Goal: Information Seeking & Learning: Find specific fact

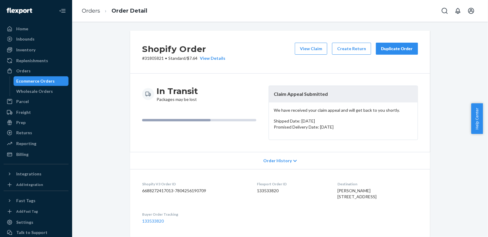
scroll to position [13, 0]
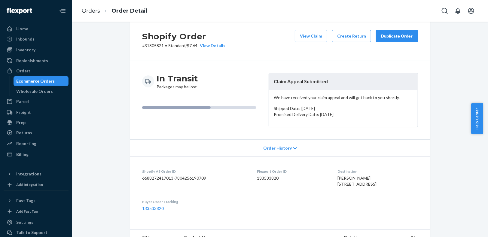
click at [468, 75] on div "Shopify Order # 31805821 • Standard / $7.64 View Details View Claim Create Retu…" at bounding box center [280, 213] width 407 height 391
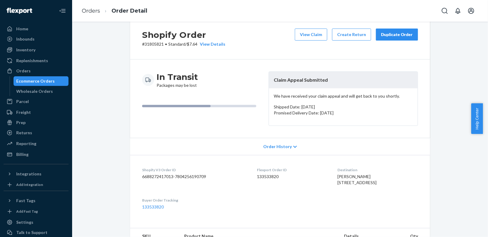
scroll to position [0, 0]
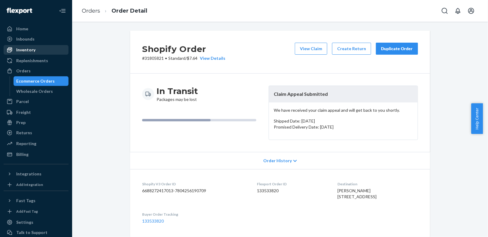
click at [34, 52] on div "Inventory" at bounding box center [25, 50] width 19 height 6
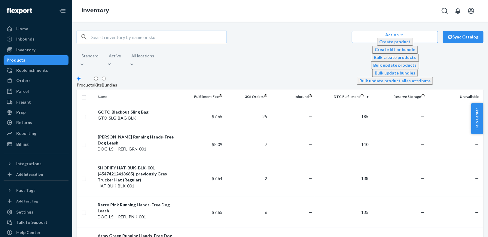
drag, startPoint x: 136, startPoint y: 41, endPoint x: 142, endPoint y: 41, distance: 5.7
click at [137, 41] on input "text" at bounding box center [158, 37] width 135 height 12
type input "round"
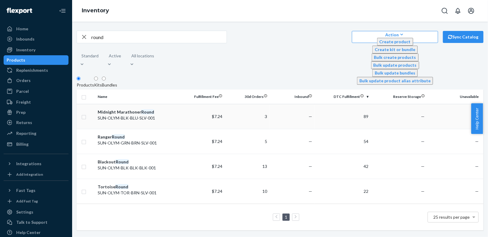
click at [125, 110] on div "Midnight Marathoner Round" at bounding box center [138, 112] width 80 height 6
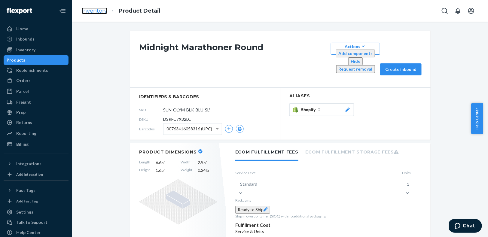
click at [100, 13] on link "Inventory" at bounding box center [95, 11] width 26 height 7
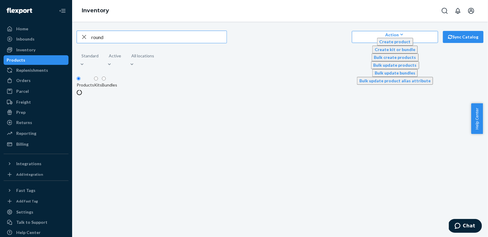
drag, startPoint x: 139, startPoint y: 39, endPoint x: 88, endPoint y: 39, distance: 50.5
click at [88, 38] on div "round" at bounding box center [152, 37] width 150 height 12
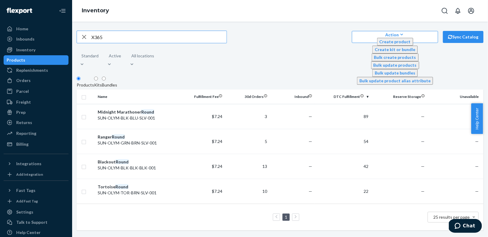
type input "X365"
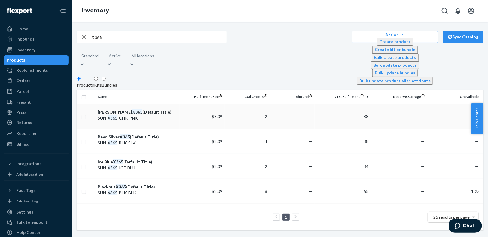
click at [132, 109] on em "X365" at bounding box center [137, 111] width 10 height 5
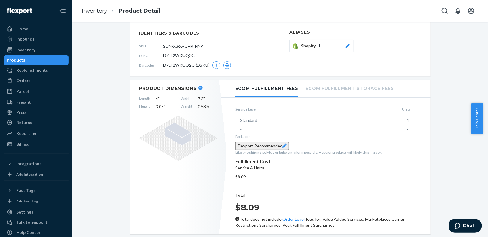
scroll to position [64, 0]
click at [97, 11] on link "Inventory" at bounding box center [95, 11] width 26 height 7
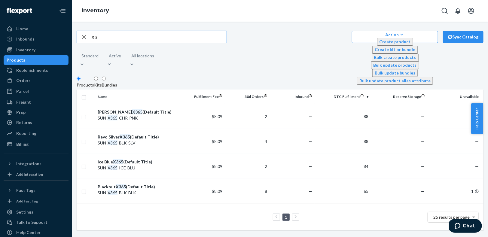
type input "X"
type input "tee"
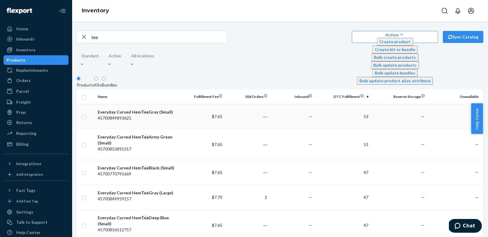
click at [134, 110] on div "Everyday Curved Hem Tee Gray (Small)" at bounding box center [138, 112] width 80 height 6
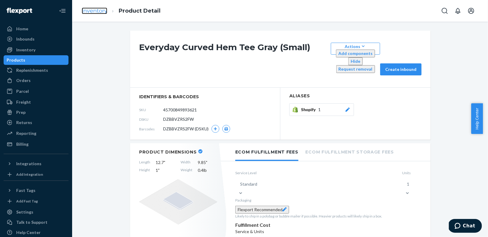
click at [87, 11] on link "Inventory" at bounding box center [95, 11] width 26 height 7
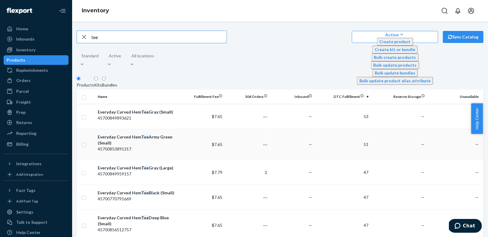
click at [153, 134] on div "Everyday Curved Hem Tee Army Green (Small)" at bounding box center [138, 140] width 80 height 12
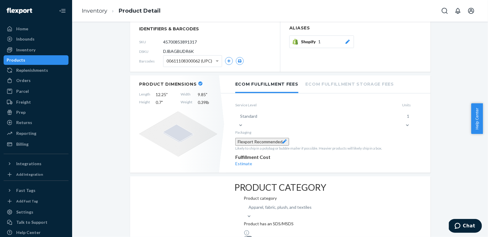
scroll to position [75, 0]
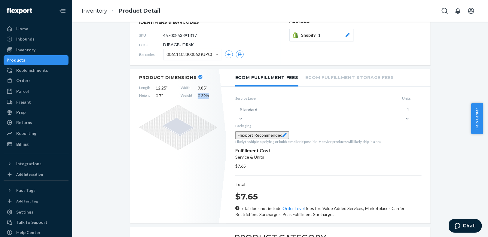
drag, startPoint x: 209, startPoint y: 75, endPoint x: 194, endPoint y: 76, distance: 15.1
click at [194, 85] on div "Length 12.25 " Width 9.85 " Height 0.7 " Weight 0.39 lb" at bounding box center [178, 92] width 78 height 14
copy span "0.39 lb"
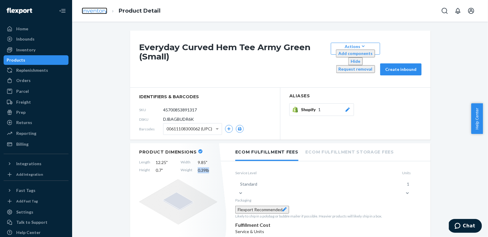
click at [93, 11] on link "Inventory" at bounding box center [95, 11] width 26 height 7
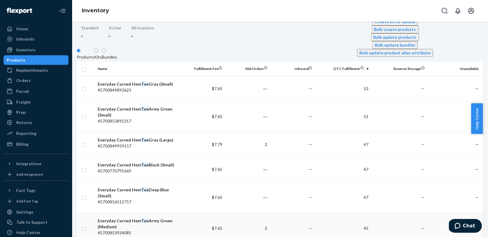
scroll to position [39, 0]
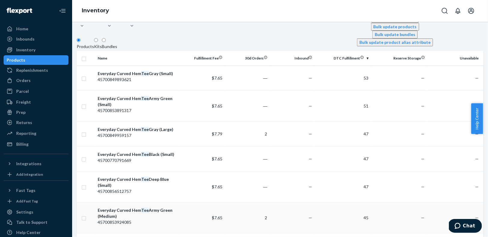
click at [152, 208] on div "Everyday Curved Hem Tee Army Green (Medium)" at bounding box center [138, 214] width 80 height 12
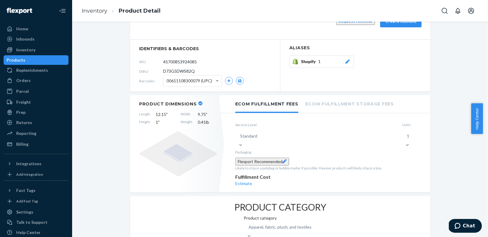
scroll to position [65, 0]
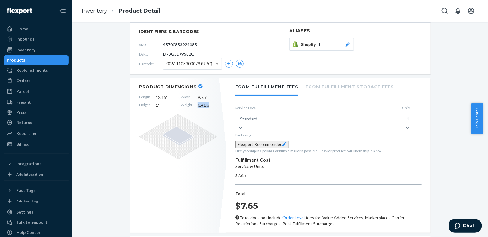
drag, startPoint x: 206, startPoint y: 93, endPoint x: 198, endPoint y: 92, distance: 8.1
click at [198, 102] on span "0.41 lb" at bounding box center [208, 105] width 20 height 6
click at [203, 102] on span "0.41 lb" at bounding box center [208, 105] width 20 height 6
drag, startPoint x: 203, startPoint y: 91, endPoint x: 198, endPoint y: 91, distance: 5.1
click at [198, 102] on span "0.41 lb" at bounding box center [208, 105] width 20 height 6
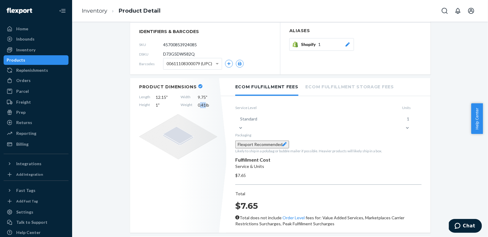
click at [202, 102] on span "0.41 lb" at bounding box center [208, 105] width 20 height 6
drag, startPoint x: 202, startPoint y: 91, endPoint x: 193, endPoint y: 91, distance: 9.9
click at [193, 94] on div "Length 12.15 " Width 9.75 " Height 1 " Weight 0.41 lb" at bounding box center [178, 101] width 78 height 14
copy span "0.41"
click at [97, 11] on link "Inventory" at bounding box center [95, 11] width 26 height 7
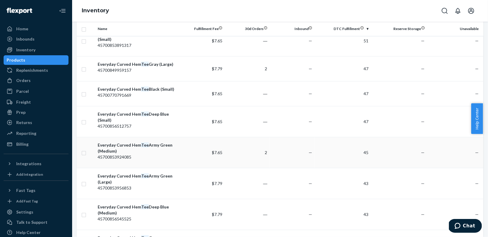
scroll to position [112, 0]
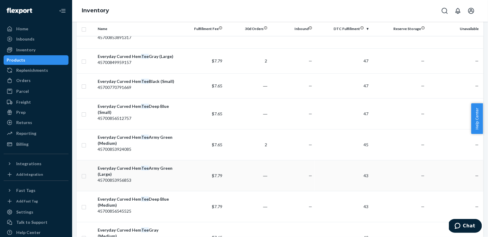
click at [168, 165] on div "Everyday Curved Hem Tee Army Green (Large)" at bounding box center [138, 171] width 80 height 12
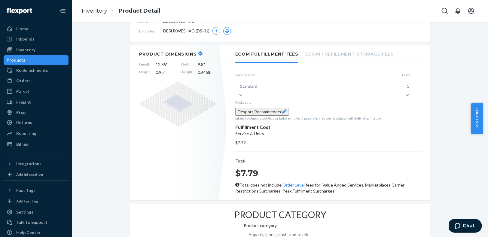
scroll to position [14, 0]
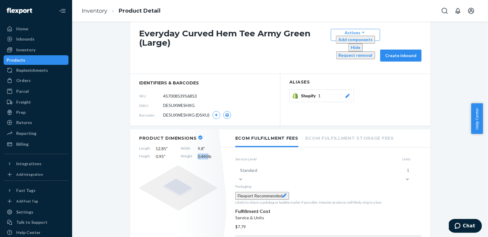
drag, startPoint x: 205, startPoint y: 137, endPoint x: 195, endPoint y: 135, distance: 10.6
click at [195, 146] on div "Length 12.85 " Width 9.8 " Height 0.95 " Weight 0.445 lb" at bounding box center [178, 153] width 78 height 14
copy span "0.445"
click at [100, 11] on link "Inventory" at bounding box center [95, 11] width 26 height 7
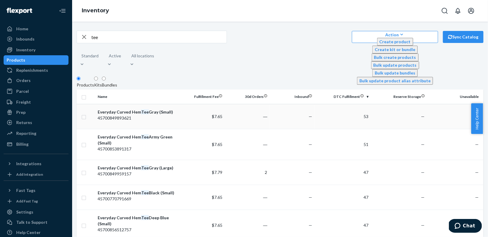
click at [160, 112] on div "Everyday Curved Hem Tee Gray (Small)" at bounding box center [138, 112] width 80 height 6
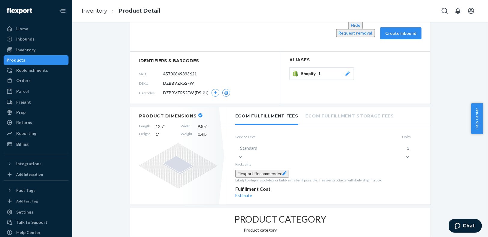
scroll to position [63, 0]
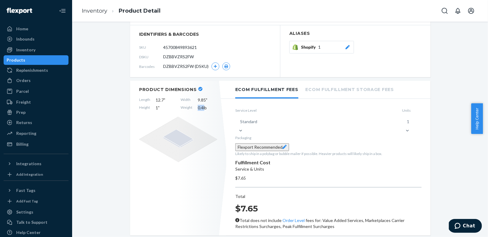
drag, startPoint x: 202, startPoint y: 87, endPoint x: 194, endPoint y: 87, distance: 7.8
click at [194, 97] on div "Length 12.7 " Width 9.85 " Height 1 " Weight 0.4 lb" at bounding box center [178, 104] width 78 height 14
copy span "0.4 l"
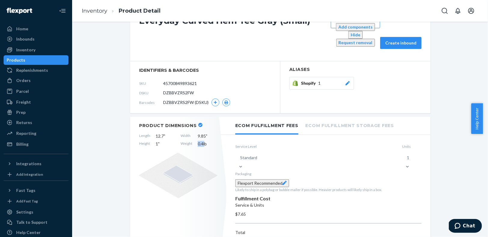
scroll to position [0, 0]
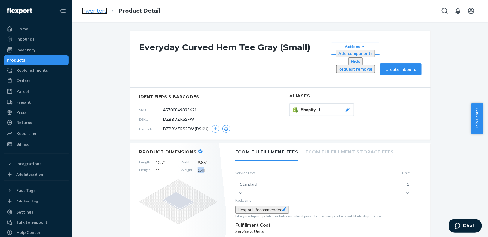
click at [100, 10] on link "Inventory" at bounding box center [95, 11] width 26 height 7
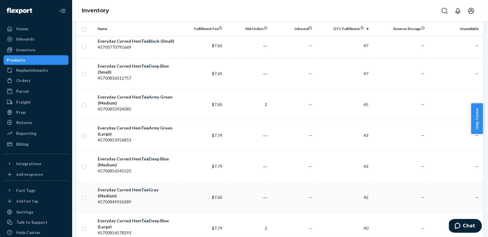
scroll to position [152, 0]
click at [149, 188] on em "Tee" at bounding box center [145, 190] width 8 height 5
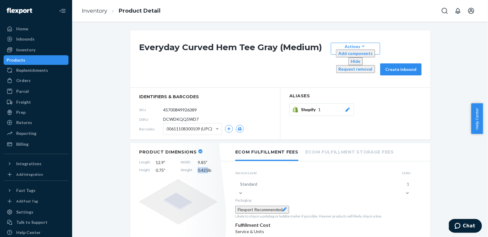
drag, startPoint x: 206, startPoint y: 149, endPoint x: 195, endPoint y: 150, distance: 11.2
click at [198, 168] on span "0.425 lb" at bounding box center [208, 171] width 20 height 6
copy span "0.425"
click at [100, 11] on link "Inventory" at bounding box center [95, 11] width 26 height 7
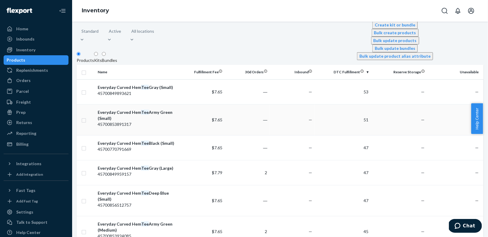
scroll to position [30, 0]
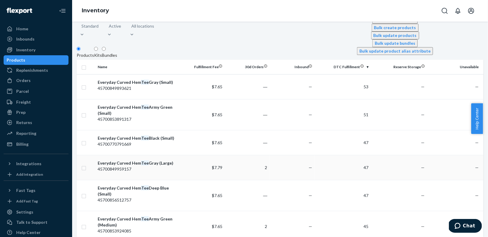
drag, startPoint x: 159, startPoint y: 152, endPoint x: 169, endPoint y: 143, distance: 13.9
click at [159, 160] on div "Everyday Curved Hem Tee Gray (Large)" at bounding box center [138, 163] width 80 height 6
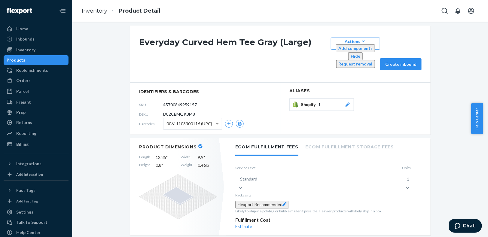
scroll to position [11, 0]
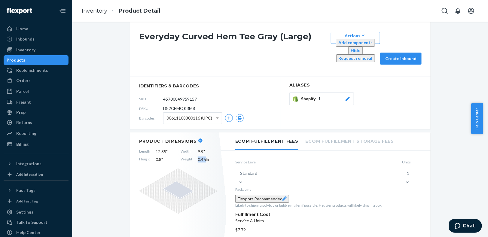
drag, startPoint x: 203, startPoint y: 139, endPoint x: 195, endPoint y: 140, distance: 8.8
click at [195, 149] on div "Length 12.85 " Width 9.9 " Height 0.8 " Weight 0.46 lb" at bounding box center [178, 156] width 78 height 14
copy span "0.46"
click at [100, 10] on link "Inventory" at bounding box center [95, 11] width 26 height 7
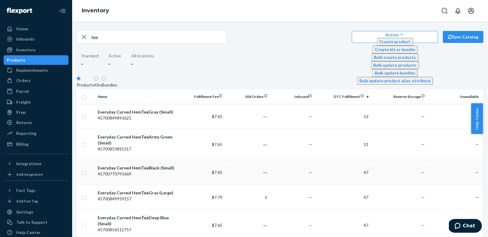
click at [157, 165] on div "Everyday Curved Hem Tee Black (Small)" at bounding box center [138, 168] width 80 height 6
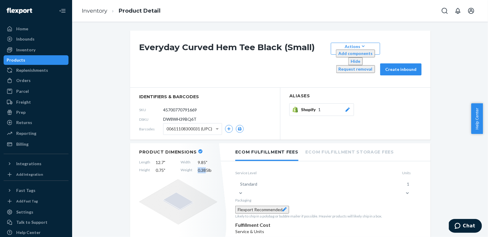
drag, startPoint x: 204, startPoint y: 149, endPoint x: 195, endPoint y: 149, distance: 8.7
click at [198, 168] on span "0.385 lb" at bounding box center [208, 171] width 20 height 6
copy span "0.38"
click at [103, 11] on link "Inventory" at bounding box center [95, 11] width 26 height 7
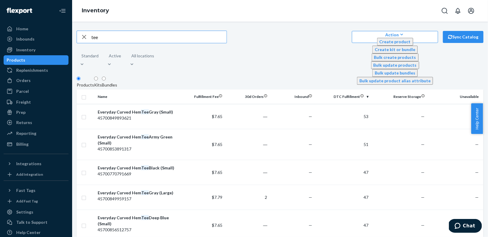
click at [158, 134] on div "Everyday Curved Hem Tee Army Green (Small)" at bounding box center [138, 140] width 80 height 12
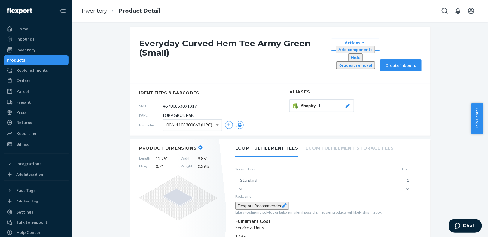
scroll to position [10, 0]
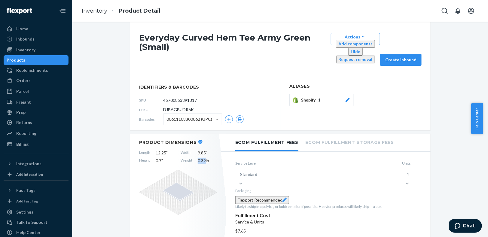
drag, startPoint x: 201, startPoint y: 140, endPoint x: 196, endPoint y: 140, distance: 5.4
click at [198, 158] on span "0.39 lb" at bounding box center [208, 161] width 20 height 6
copy span "0.39"
click at [99, 9] on link "Inventory" at bounding box center [95, 11] width 26 height 7
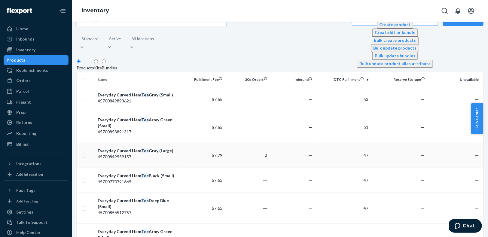
scroll to position [25, 0]
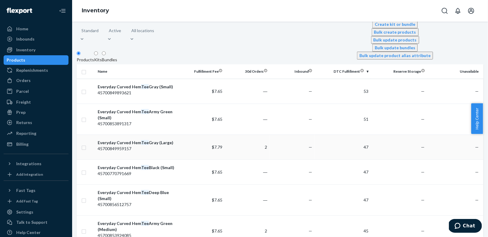
click at [165, 140] on div "Everyday Curved Hem Tee Gray (Large)" at bounding box center [138, 143] width 80 height 6
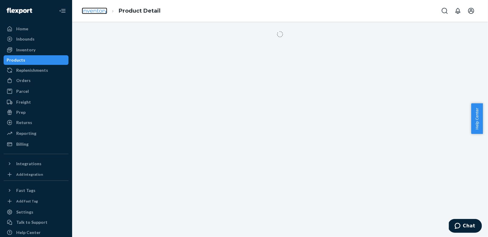
click at [100, 13] on link "Inventory" at bounding box center [95, 11] width 26 height 7
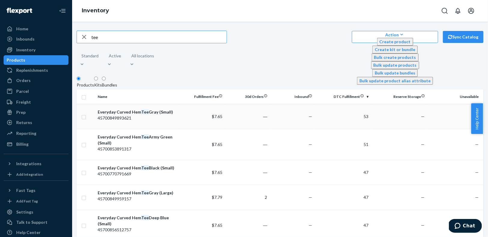
click at [166, 111] on div "Everyday Curved Hem Tee Gray (Small)" at bounding box center [138, 112] width 80 height 6
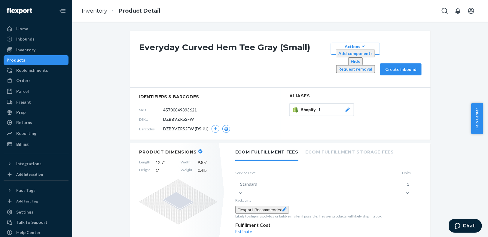
scroll to position [14, 0]
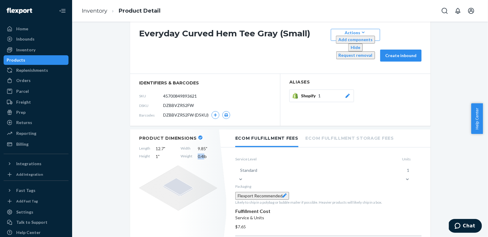
drag, startPoint x: 203, startPoint y: 136, endPoint x: 194, endPoint y: 135, distance: 8.7
click at [194, 146] on div "Length 12.7 " Width 9.85 " Height 1 " Weight 0.4 lb" at bounding box center [178, 153] width 78 height 14
click at [198, 154] on span "0.4 lb" at bounding box center [208, 157] width 20 height 6
drag, startPoint x: 201, startPoint y: 136, endPoint x: 194, endPoint y: 136, distance: 7.2
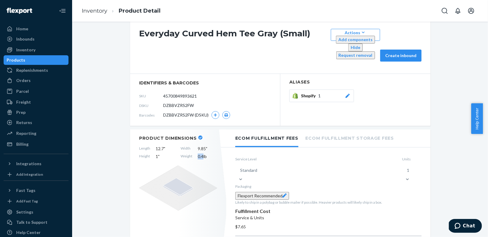
click at [194, 146] on div "Length 12.7 " Width 9.85 " Height 1 " Weight 0.4 lb" at bounding box center [178, 153] width 78 height 14
copy span "0.4"
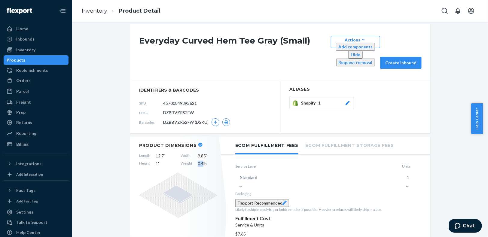
scroll to position [0, 0]
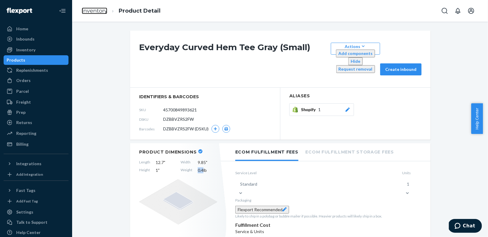
drag, startPoint x: 94, startPoint y: 9, endPoint x: 183, endPoint y: 103, distance: 129.8
click at [94, 9] on link "Inventory" at bounding box center [95, 11] width 26 height 7
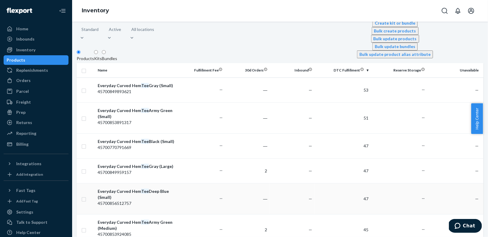
scroll to position [60, 0]
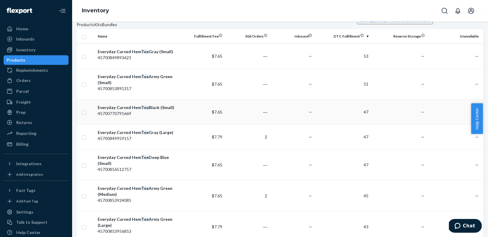
click at [144, 105] on em "Tee" at bounding box center [145, 107] width 8 height 5
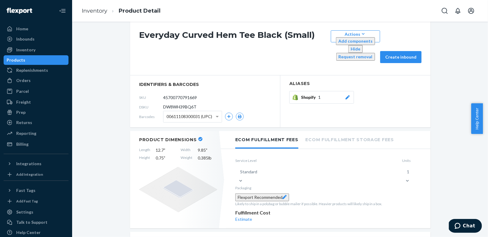
scroll to position [13, 0]
drag, startPoint x: 204, startPoint y: 137, endPoint x: 194, endPoint y: 137, distance: 9.9
click at [194, 147] on div "Length 12.7 " Width 9.85 " Height 0.75 " Weight 0.385 lb" at bounding box center [178, 154] width 78 height 14
copy span "0.38"
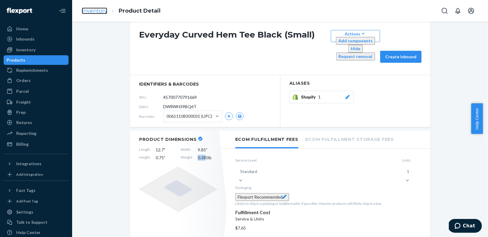
click at [91, 11] on link "Inventory" at bounding box center [95, 11] width 26 height 7
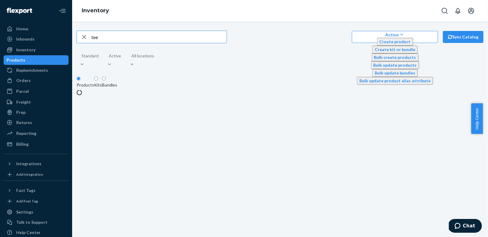
click at [130, 40] on input "tee" at bounding box center [158, 37] width 135 height 12
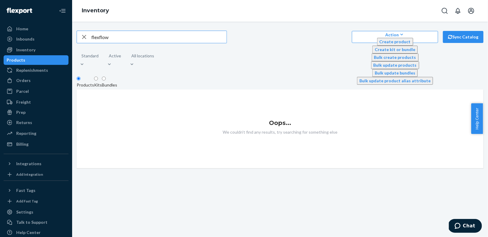
drag, startPoint x: 124, startPoint y: 39, endPoint x: 90, endPoint y: 39, distance: 34.6
click at [90, 39] on div "flexflow" at bounding box center [152, 37] width 150 height 12
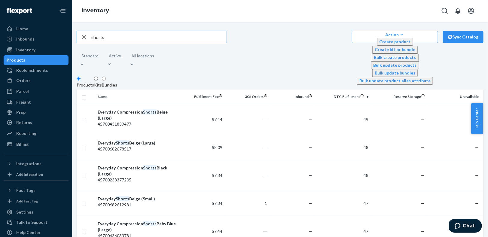
click at [129, 37] on input "shorts" at bounding box center [158, 37] width 135 height 12
paste input "FlexFlow Functional Shorts Beige"
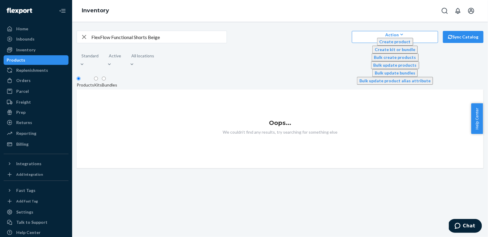
click at [169, 34] on input "FlexFlow Functional Shorts Beige" at bounding box center [158, 37] width 135 height 12
click at [169, 35] on input "FlexFlow Functional Shorts Beige" at bounding box center [158, 37] width 135 height 12
click at [168, 35] on input "FlexFlow Functional Shorts Beige" at bounding box center [158, 37] width 135 height 12
drag, startPoint x: 171, startPoint y: 37, endPoint x: 93, endPoint y: 40, distance: 77.7
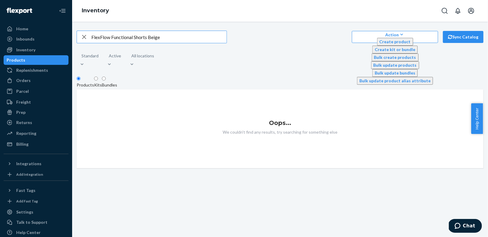
click at [93, 40] on div "FlexFlow Functional Shorts Beige" at bounding box center [152, 37] width 150 height 12
paste input "ATH-M-SHO-BEI-SML"
type input "ATH-M-SHO-BEI-SML"
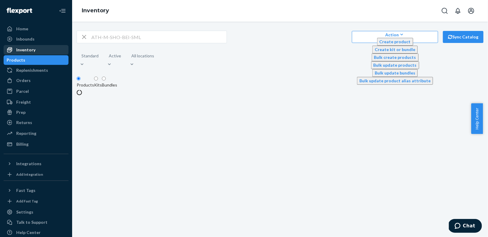
click at [49, 51] on div "Inventory" at bounding box center [36, 50] width 64 height 8
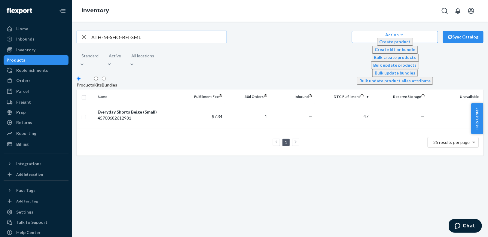
drag, startPoint x: 152, startPoint y: 39, endPoint x: 88, endPoint y: 36, distance: 64.4
click at [88, 36] on div "ATH-M-SHO-BEI-SML" at bounding box center [152, 37] width 150 height 12
click at [146, 110] on div "Everyday Shorts Beige (Small)" at bounding box center [138, 112] width 80 height 6
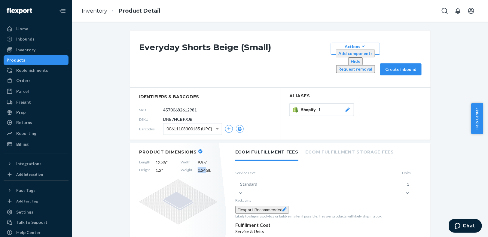
drag, startPoint x: 199, startPoint y: 148, endPoint x: 193, endPoint y: 148, distance: 6.0
click at [193, 160] on div "Length 12.35 " Width 9.95 " Height 1.2 " Weight 0.245 lb" at bounding box center [178, 167] width 78 height 14
click at [46, 51] on div "Inventory" at bounding box center [36, 50] width 64 height 8
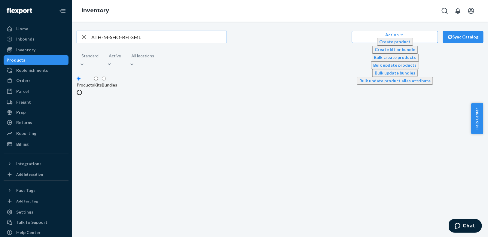
click at [147, 40] on input "ATH-M-SHO-BEI-SML" at bounding box center [158, 37] width 135 height 12
type input "ATH-M-SHO-BLK-SML"
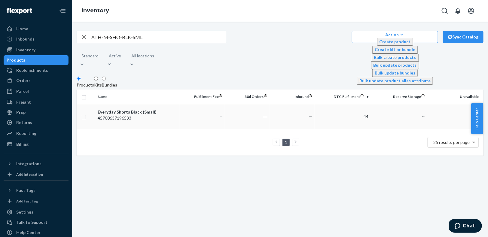
click at [145, 112] on div "Everyday Shorts Black (Small)" at bounding box center [138, 112] width 80 height 6
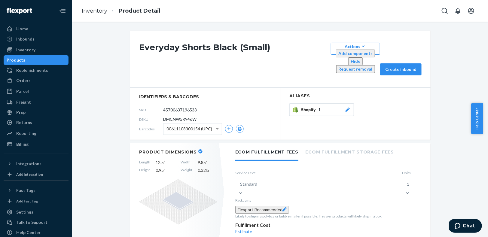
scroll to position [14, 0]
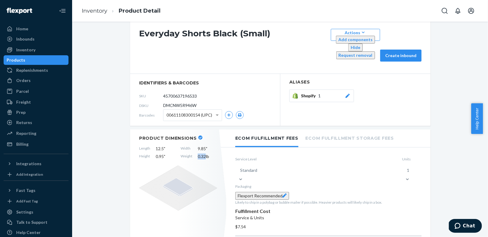
drag, startPoint x: 203, startPoint y: 137, endPoint x: 196, endPoint y: 137, distance: 7.2
click at [198, 154] on span "0.32 lb" at bounding box center [208, 157] width 20 height 6
click at [27, 48] on div "Inventory" at bounding box center [25, 50] width 19 height 6
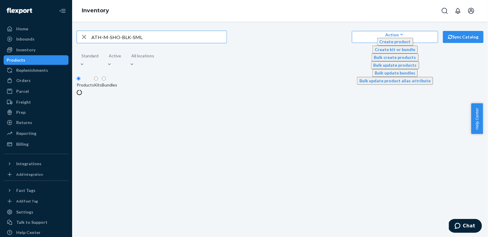
drag, startPoint x: 97, startPoint y: 37, endPoint x: 86, endPoint y: 38, distance: 10.5
click at [86, 38] on div "ATH-M-SHO-BLK-SML" at bounding box center [152, 37] width 150 height 12
type input "ATH-W-FLY-BEI-XSM"
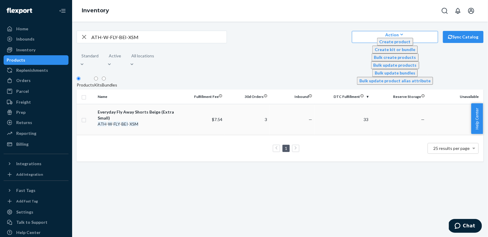
click at [146, 115] on div "Everyday Fly Away Shorts Beige (Extra Small)" at bounding box center [138, 115] width 80 height 12
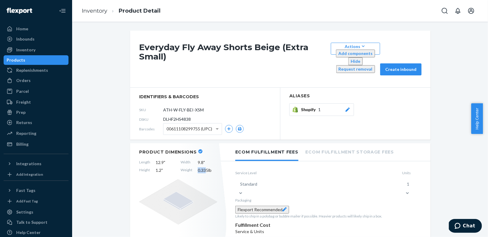
drag, startPoint x: 203, startPoint y: 150, endPoint x: 195, endPoint y: 149, distance: 8.7
click at [195, 160] on div "Length 12.9 " Width 9.8 " Height 1.2 " Weight 0.335 lb" at bounding box center [178, 167] width 78 height 14
click at [100, 14] on li "Inventory" at bounding box center [95, 11] width 26 height 8
click at [101, 11] on link "Inventory" at bounding box center [95, 11] width 26 height 7
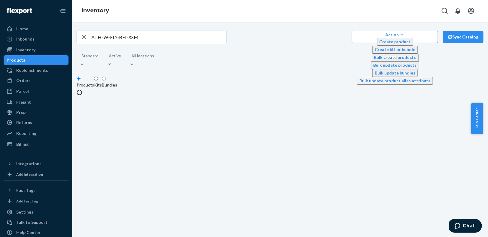
click at [157, 36] on input "ATH-W-FLY-BEI-XSM" at bounding box center [158, 37] width 135 height 12
type input "ATH-W-FLY-BLU-XSM"
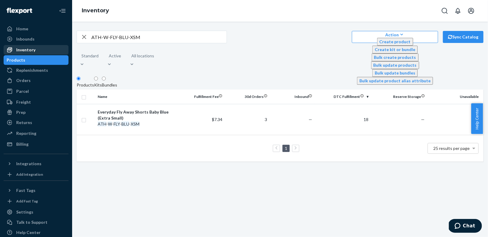
click at [39, 50] on div "Inventory" at bounding box center [36, 50] width 64 height 8
click at [149, 107] on td "Everyday Fly Away Shorts Baby Blue (Extra Small) ATH - W - FLY - BLU - XSM" at bounding box center [137, 119] width 85 height 31
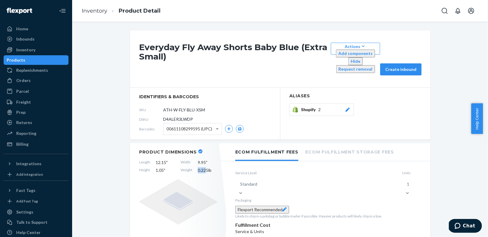
drag, startPoint x: 204, startPoint y: 155, endPoint x: 193, endPoint y: 156, distance: 10.9
click at [193, 160] on div "Length 12.15 " Width 9.95 " Height 1.05 " Weight 0.225 lb" at bounding box center [178, 167] width 78 height 14
click at [34, 51] on div "Inventory" at bounding box center [25, 50] width 19 height 6
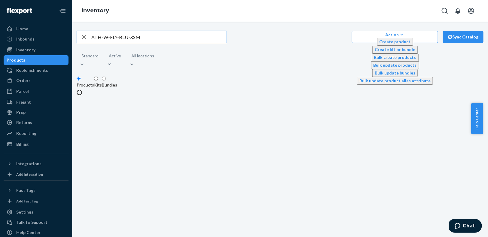
click at [147, 40] on input "ATH-W-FLY-BLU-XSM" at bounding box center [158, 37] width 135 height 12
click at [148, 39] on input "ATH-W-FLY-BLU-XSM" at bounding box center [158, 37] width 135 height 12
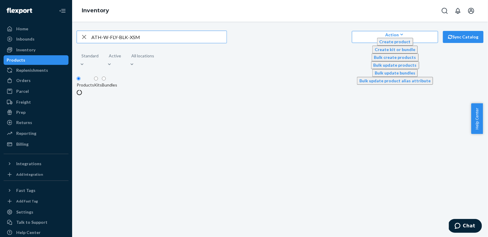
type input "ATH-W-FLY-BLK-XSM"
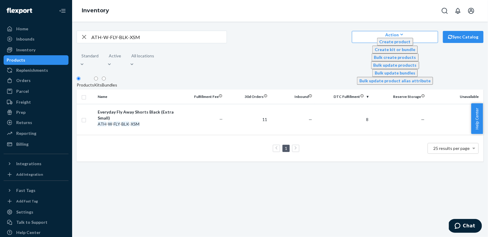
click at [168, 113] on div "Everyday Fly Away Shorts Black (Extra Small)" at bounding box center [138, 115] width 80 height 12
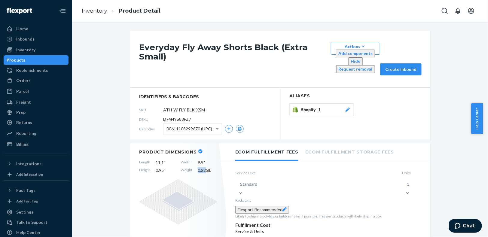
drag, startPoint x: 202, startPoint y: 149, endPoint x: 193, endPoint y: 149, distance: 8.2
click at [193, 160] on div "Length 11.1 " Width 9.9 " Height 0.95 " Weight 0.225 lb" at bounding box center [178, 167] width 78 height 14
click at [92, 11] on link "Inventory" at bounding box center [95, 11] width 26 height 7
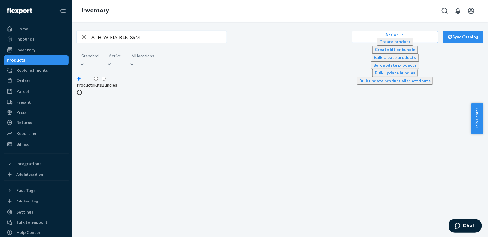
drag, startPoint x: 153, startPoint y: 40, endPoint x: 85, endPoint y: 37, distance: 68.6
click at [85, 37] on div "ATH-W-FLY-BLK-XSM" at bounding box center [152, 37] width 150 height 12
type input "ATH-W-TYT-BLU-XSM"
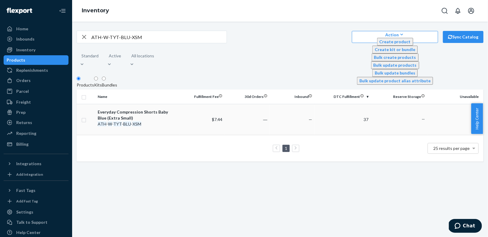
click at [162, 109] on div "Everyday Compression Shorts Baby Blue (Extra Small)" at bounding box center [138, 115] width 80 height 12
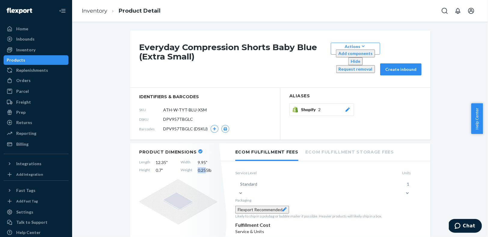
drag, startPoint x: 203, startPoint y: 157, endPoint x: 193, endPoint y: 156, distance: 10.0
click at [193, 160] on div "Length 12.35 " Width 9.95 " Height 0.7 " Weight 0.255 lb" at bounding box center [178, 167] width 78 height 14
click at [43, 49] on div "Inventory" at bounding box center [36, 50] width 64 height 8
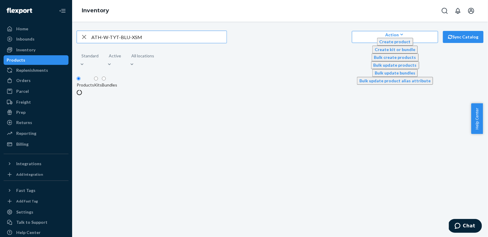
click at [156, 41] on input "ATH-W-TYT-BLU-XSM" at bounding box center [158, 37] width 135 height 12
click at [156, 40] on input "ATH-W-TYT-BLU-XSM" at bounding box center [158, 37] width 135 height 12
type input "ATH-W-TYT-BEI-XSM"
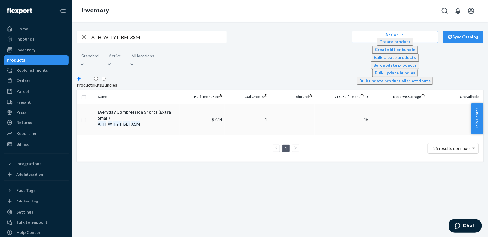
click at [144, 116] on div "Everyday Compression Shorts (Extra Small)" at bounding box center [138, 115] width 80 height 12
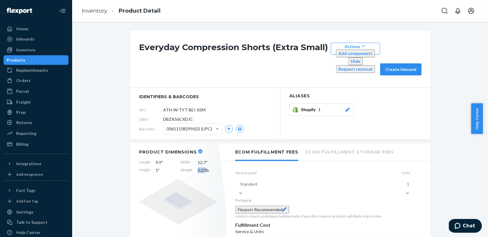
drag, startPoint x: 203, startPoint y: 149, endPoint x: 193, endPoint y: 149, distance: 9.7
click at [193, 160] on div "Length 9.9 " Width 12.7 " Height 1 " Weight 0.27 lb" at bounding box center [178, 167] width 78 height 14
click at [51, 52] on div "Inventory" at bounding box center [36, 50] width 64 height 8
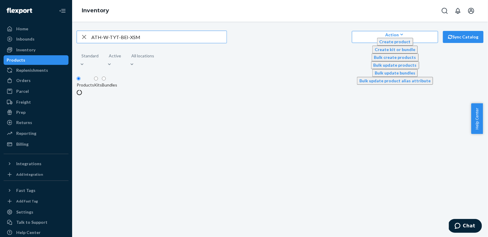
click at [180, 42] on input "ATH-W-TYT-BEI-XSM" at bounding box center [158, 37] width 135 height 12
type input "ATH-W-TYT-BLK-XSM"
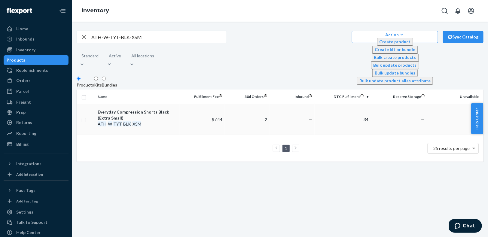
click at [110, 113] on div "Everyday Compression Shorts Black (Extra Small)" at bounding box center [138, 115] width 80 height 12
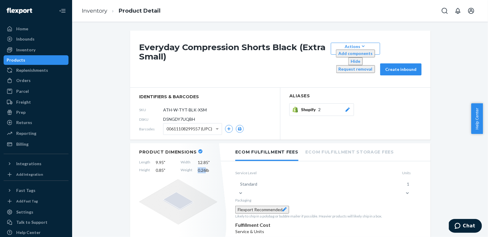
drag, startPoint x: 202, startPoint y: 156, endPoint x: 194, endPoint y: 156, distance: 7.2
click at [194, 160] on div "Length 9.95 " Width 12.85 " Height 0.85 " Weight 0.26 lb" at bounding box center [178, 167] width 78 height 14
click at [90, 5] on ol "Inventory Product Detail" at bounding box center [121, 11] width 88 height 18
click at [91, 15] on ol "Inventory Product Detail" at bounding box center [121, 11] width 88 height 18
click at [92, 10] on link "Inventory" at bounding box center [95, 11] width 26 height 7
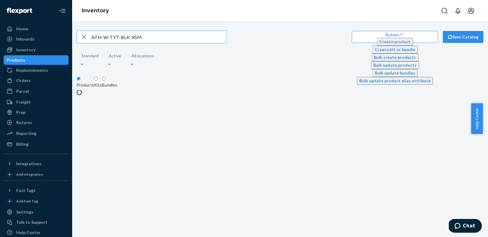
drag, startPoint x: 148, startPoint y: 44, endPoint x: 107, endPoint y: 39, distance: 41.5
click at [107, 39] on input "ATH-W-TYT-BLK-XSM" at bounding box center [158, 37] width 135 height 12
drag, startPoint x: 87, startPoint y: 38, endPoint x: 100, endPoint y: 41, distance: 13.4
click at [86, 38] on icon "button" at bounding box center [84, 37] width 4 height 4
click at [103, 41] on input "text" at bounding box center [158, 37] width 135 height 12
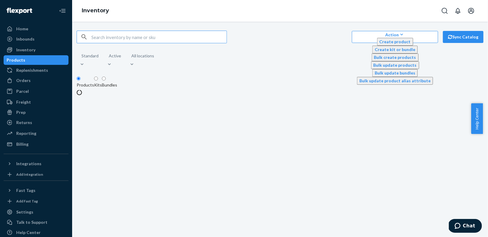
paste input "ATH-W-TAN-BLU-XSM"
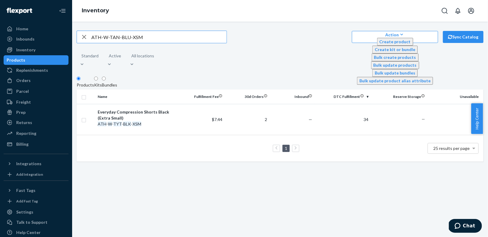
type input "ATH-W-TAN-BLU-XSM"
click at [162, 112] on div "Everyday Heart Tank Baby Blue (Extra Small)" at bounding box center [138, 115] width 80 height 12
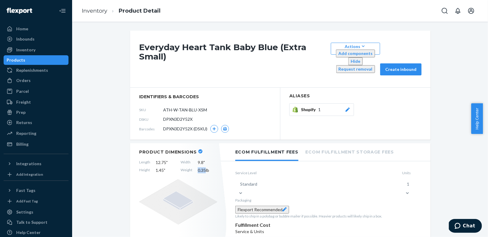
drag, startPoint x: 203, startPoint y: 148, endPoint x: 195, endPoint y: 148, distance: 8.7
click at [195, 160] on div "Length 12.75 " Width 9.8 " Height 1.45 " Weight 0.35 lb" at bounding box center [178, 167] width 78 height 14
click at [94, 12] on link "Inventory" at bounding box center [95, 11] width 26 height 7
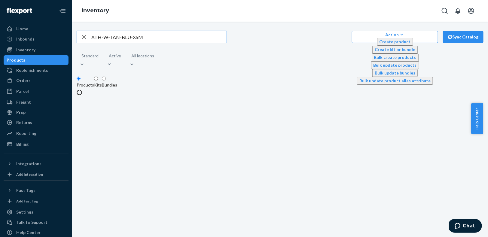
drag, startPoint x: 87, startPoint y: 39, endPoint x: 104, endPoint y: 42, distance: 17.8
click at [86, 39] on icon "button" at bounding box center [84, 37] width 7 height 12
click at [115, 41] on input "text" at bounding box center [158, 37] width 135 height 12
paste input "ATH-W-TAN-BEI-XSM"
type input "ATH-W-TAN-BEI-XSM"
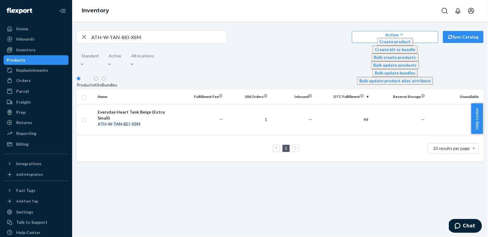
click at [143, 121] on div "ATH - W - TAN - BEI - XSM" at bounding box center [138, 124] width 80 height 6
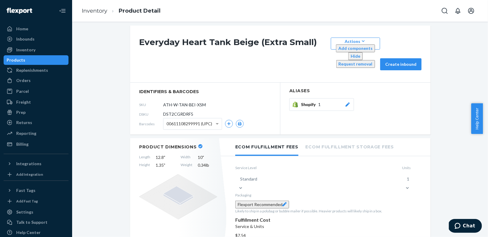
scroll to position [6, 0]
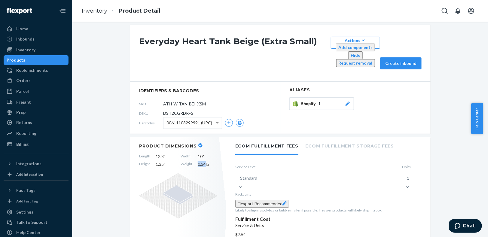
drag, startPoint x: 203, startPoint y: 144, endPoint x: 194, endPoint y: 143, distance: 9.3
click at [194, 154] on div "Length 12.8 " Width 10 " Height 1.35 " Weight 0.34 lb" at bounding box center [178, 161] width 78 height 14
click at [92, 8] on link "Inventory" at bounding box center [95, 11] width 26 height 7
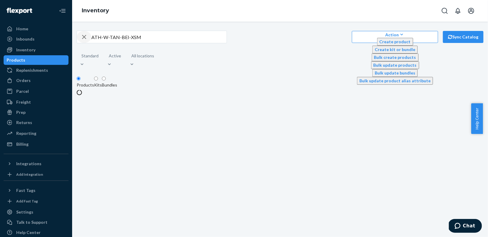
click at [86, 39] on icon "button" at bounding box center [84, 37] width 4 height 4
click at [131, 43] on input "text" at bounding box center [158, 37] width 135 height 12
paste input "ATH-W-TAN-BLK-XSM"
type input "ATH-W-TAN-BLK-XSM"
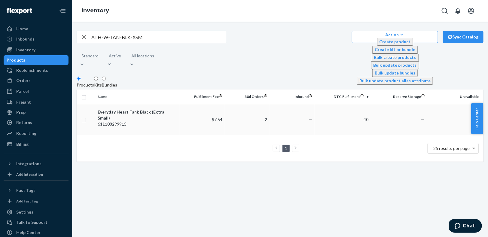
click at [183, 109] on td "$7.54" at bounding box center [202, 119] width 45 height 31
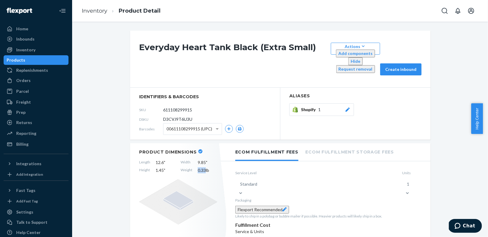
drag, startPoint x: 203, startPoint y: 149, endPoint x: 193, endPoint y: 149, distance: 10.2
click at [193, 160] on div "Length 12.6 " Width 9.85 " Height 1.45 " Weight 0.33 lb" at bounding box center [178, 167] width 78 height 14
click at [95, 9] on link "Inventory" at bounding box center [95, 11] width 26 height 7
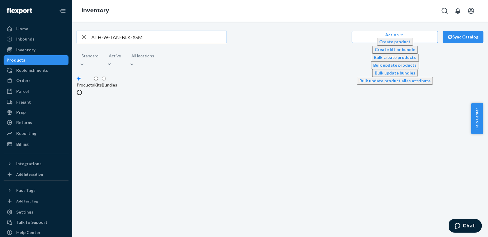
click at [159, 38] on input "ATH-W-TAN-BLK-XSM" at bounding box center [158, 37] width 135 height 12
click at [87, 40] on icon "button" at bounding box center [84, 37] width 7 height 12
click at [111, 41] on input "text" at bounding box center [158, 37] width 135 height 12
paste input "ATH-W-BRA-BLU-XSM"
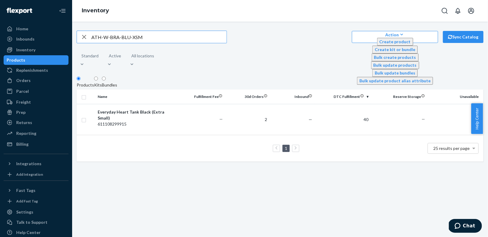
type input "ATH-W-BRA-BLU-XSM"
click at [168, 119] on div "Everyday Heart Bra Baby Blue (Extra Small)" at bounding box center [138, 115] width 80 height 12
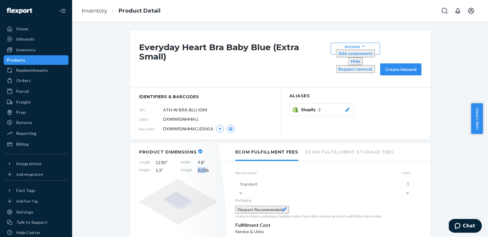
drag, startPoint x: 203, startPoint y: 149, endPoint x: 193, endPoint y: 147, distance: 9.4
click at [193, 160] on div "Length 12.85 " Width 9.8 " Height 1.3 " Weight 0.25 lb" at bounding box center [178, 167] width 78 height 14
click at [93, 11] on link "Inventory" at bounding box center [95, 11] width 26 height 7
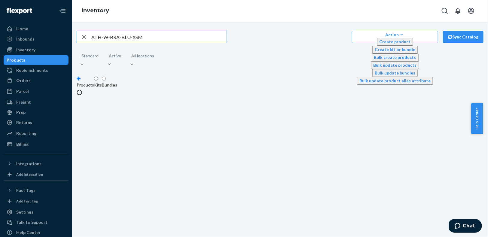
click at [86, 38] on icon "button" at bounding box center [84, 37] width 7 height 12
click at [109, 40] on input "text" at bounding box center [158, 37] width 135 height 12
paste input "ATH-W-BRA-BEI-XSM"
type input "ATH-W-BRA-BEI-XSM"
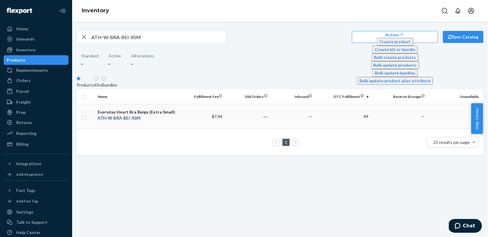
click at [171, 111] on div "Everyday Heart Bra Beige (Extra Small)" at bounding box center [138, 112] width 80 height 6
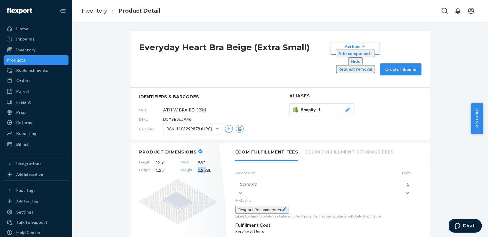
drag, startPoint x: 202, startPoint y: 150, endPoint x: 195, endPoint y: 149, distance: 7.7
click at [195, 160] on div "Length 12.9 " Width 9.9 " Height 1.25 " Weight 0.255 lb" at bounding box center [178, 167] width 78 height 14
click at [102, 12] on link "Inventory" at bounding box center [95, 11] width 26 height 7
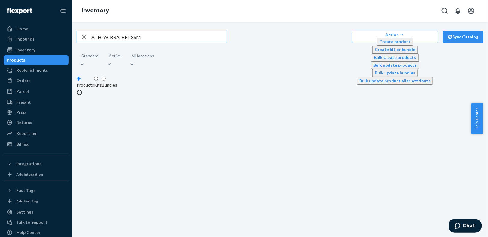
drag, startPoint x: 88, startPoint y: 39, endPoint x: 113, endPoint y: 43, distance: 25.8
click at [88, 39] on icon "button" at bounding box center [84, 37] width 7 height 12
click at [115, 42] on input "text" at bounding box center [158, 37] width 135 height 12
paste input "ATH-W-BRA-BLK-XSM"
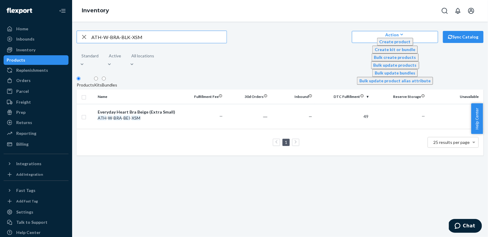
type input "ATH-W-BRA-BLK-XSM"
click at [163, 102] on th "Name" at bounding box center [137, 97] width 85 height 14
click at [174, 115] on div "ATH - W - BRA - BLK - XSM" at bounding box center [138, 118] width 80 height 6
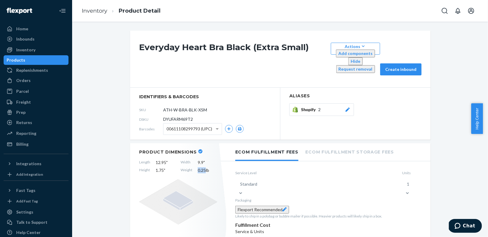
drag, startPoint x: 203, startPoint y: 149, endPoint x: 196, endPoint y: 148, distance: 7.4
click at [198, 168] on span "0.25 lb" at bounding box center [208, 171] width 20 height 6
click at [94, 9] on link "Inventory" at bounding box center [95, 11] width 26 height 7
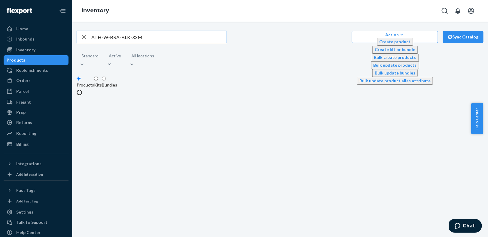
click at [88, 38] on icon "button" at bounding box center [84, 37] width 7 height 12
click at [121, 41] on input "text" at bounding box center [158, 37] width 135 height 12
paste input "HAT-BUK-BLK-001"
type input "HAT-BUK-BLK-001"
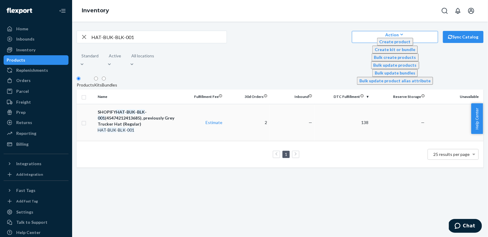
click at [173, 119] on div "SHOPIFY HAT - BUK - BLK - 001 (45474212413685), previously Grey Trucker Hat (Re…" at bounding box center [138, 118] width 80 height 18
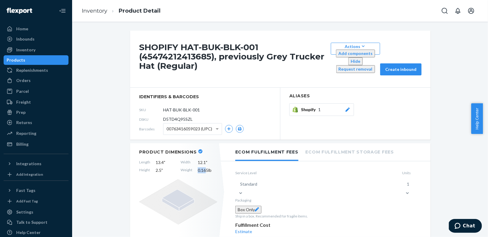
drag, startPoint x: 202, startPoint y: 156, endPoint x: 193, endPoint y: 156, distance: 9.3
click at [193, 160] on div "Length 13.4 " Width 12.1 " Height 2.5 " Weight 0.165 lb" at bounding box center [178, 167] width 78 height 14
click at [92, 14] on link "Inventory" at bounding box center [95, 11] width 26 height 7
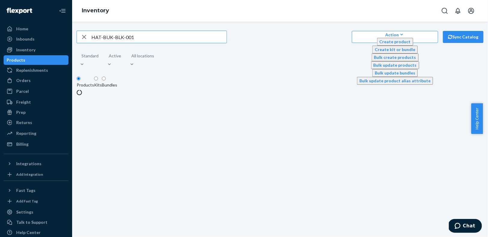
click at [86, 39] on icon "button" at bounding box center [84, 37] width 4 height 4
click at [106, 42] on input "text" at bounding box center [158, 37] width 135 height 12
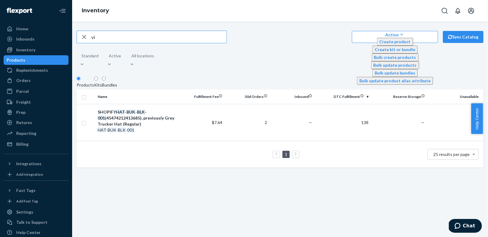
type input "v"
type input "hat"
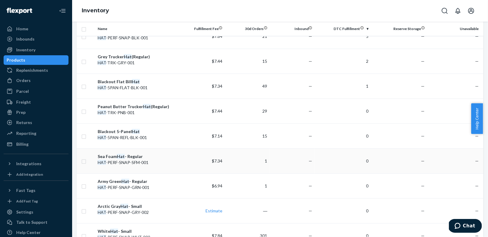
scroll to position [254, 0]
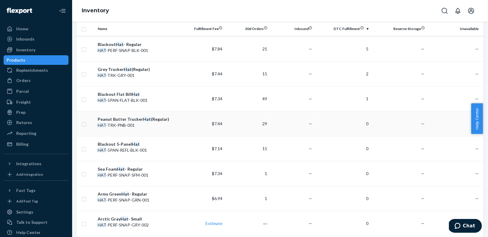
click at [153, 116] on div "Peanut Butter Trucker Hat (Regular)" at bounding box center [138, 119] width 80 height 6
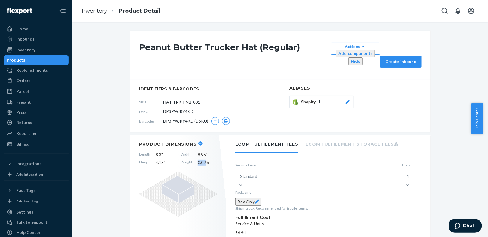
drag, startPoint x: 203, startPoint y: 150, endPoint x: 192, endPoint y: 149, distance: 11.7
click at [192, 152] on div "Length 8.3 " Width 8.95 " Height 4.15 " Weight 0.02 lb" at bounding box center [178, 159] width 78 height 14
click at [98, 12] on link "Inventory" at bounding box center [95, 11] width 26 height 7
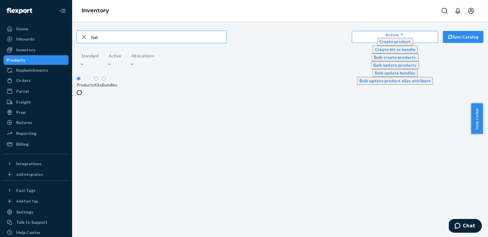
drag, startPoint x: 89, startPoint y: 40, endPoint x: 99, endPoint y: 45, distance: 11.6
click at [86, 39] on icon "button" at bounding box center [84, 37] width 4 height 4
click at [102, 43] on input "text" at bounding box center [158, 37] width 135 height 12
paste input "SUN-CLR-RSW-PNK"
type input "SUN-CLR-RSW-PNK"
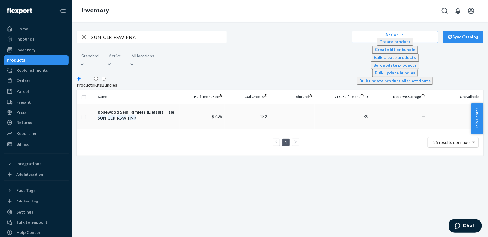
click at [137, 116] on em "PNK" at bounding box center [132, 118] width 9 height 5
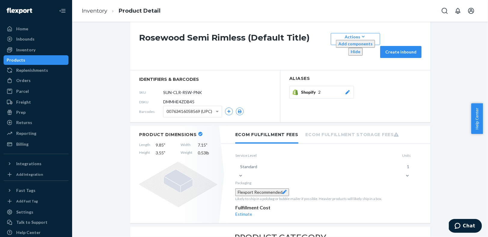
scroll to position [10, 0]
drag, startPoint x: 203, startPoint y: 140, endPoint x: 193, endPoint y: 140, distance: 10.8
click at [193, 142] on div "Length 9.85 " Width 7.15 " Height 3.55 " Weight 0.53 lb" at bounding box center [178, 149] width 78 height 14
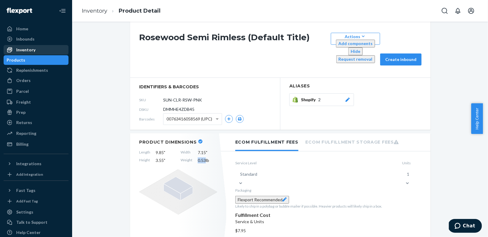
click at [38, 52] on div "Inventory" at bounding box center [36, 50] width 64 height 8
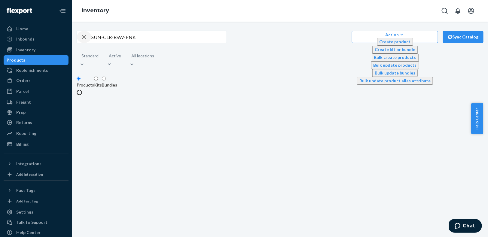
drag, startPoint x: 88, startPoint y: 39, endPoint x: 137, endPoint y: 45, distance: 50.0
click at [86, 39] on icon "button" at bounding box center [84, 37] width 4 height 4
click at [137, 41] on input "text" at bounding box center [158, 37] width 135 height 12
paste input "HAT-LYT-SMR-BLK-001"
type input "HAT-LYT-SMR-BLK-001"
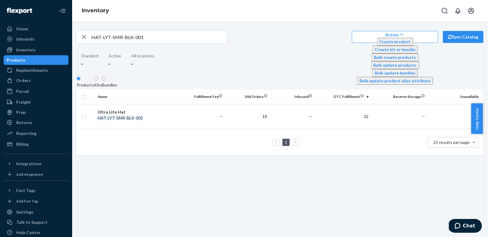
click at [125, 112] on div "Ultra Lite Hat" at bounding box center [138, 112] width 80 height 6
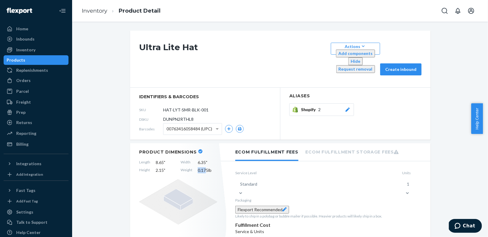
drag, startPoint x: 203, startPoint y: 150, endPoint x: 195, endPoint y: 150, distance: 8.7
click at [195, 160] on div "Length 8.65 " Width 6.35 " Height 2.15 " Weight 0.175 lb" at bounding box center [178, 167] width 78 height 14
drag, startPoint x: 206, startPoint y: 149, endPoint x: 195, endPoint y: 147, distance: 11.5
click at [195, 160] on div "Length 8.65 " Width 6.35 " Height 2.15 " Weight 0.175 lb" at bounding box center [178, 167] width 78 height 14
click at [91, 12] on link "Inventory" at bounding box center [95, 11] width 26 height 7
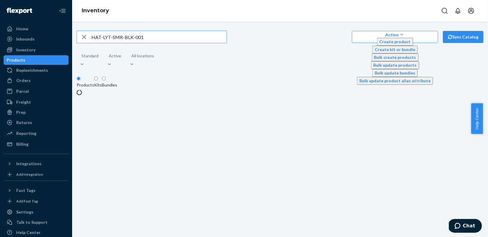
click at [88, 39] on icon "button" at bounding box center [84, 37] width 7 height 12
click at [119, 43] on input "text" at bounding box center [158, 37] width 135 height 12
paste input "GTO-SLG-BAG-BLK"
type input "GTO-SLG-BAG-BLK"
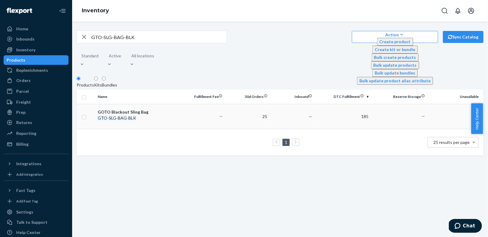
click at [156, 114] on span "GOTO Blackout Sling Bag GTO - SLG - BAG - BLK" at bounding box center [138, 115] width 80 height 12
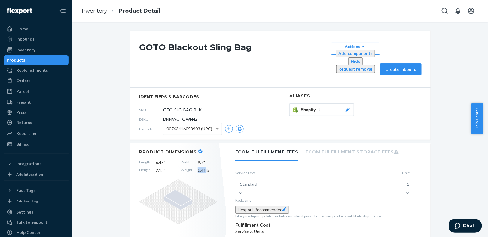
drag, startPoint x: 203, startPoint y: 150, endPoint x: 195, endPoint y: 149, distance: 8.5
click at [195, 160] on div "Length 6.45 " Width 9.7 " Height 2.15 " Weight 0.41 lb" at bounding box center [178, 167] width 78 height 14
click at [94, 12] on link "Inventory" at bounding box center [95, 11] width 26 height 7
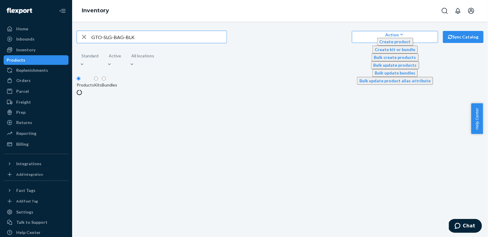
click at [149, 40] on input "GTO-SLG-BAG-BLK" at bounding box center [158, 37] width 135 height 12
click at [149, 39] on input "GTO-SLG-BAG-BLK" at bounding box center [158, 37] width 135 height 12
type input "DOG-LSH-REFL-GRN-002"
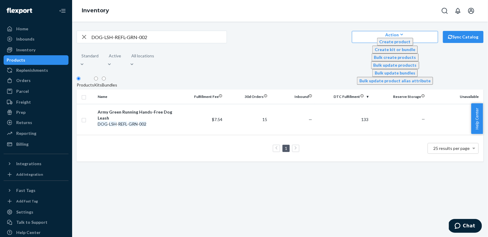
drag, startPoint x: 158, startPoint y: 116, endPoint x: 210, endPoint y: 113, distance: 51.8
click at [158, 116] on div "Army Green Running Hands-Free Dog Leash" at bounding box center [138, 115] width 80 height 12
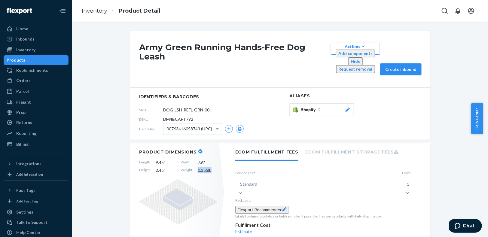
drag, startPoint x: 211, startPoint y: 150, endPoint x: 194, endPoint y: 149, distance: 17.2
click at [194, 160] on div "Length 9.45 " Width 7.6 " Height 2.45 " Weight 0.355 lb" at bounding box center [178, 167] width 78 height 14
click at [205, 168] on span "0.355 lb" at bounding box center [208, 171] width 20 height 6
drag, startPoint x: 205, startPoint y: 151, endPoint x: 192, endPoint y: 149, distance: 13.3
click at [192, 160] on div "Length 9.45 " Width 7.6 " Height 2.45 " Weight 0.355 lb" at bounding box center [178, 167] width 78 height 14
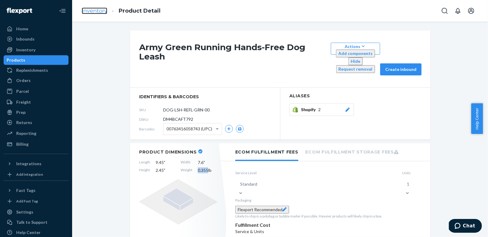
click at [99, 9] on link "Inventory" at bounding box center [95, 11] width 26 height 7
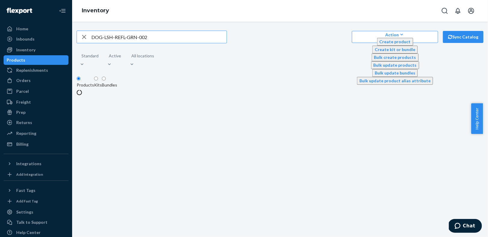
click at [86, 39] on icon "button" at bounding box center [84, 37] width 4 height 4
click at [124, 40] on input "text" at bounding box center [158, 37] width 135 height 12
paste input "SUN-CLF-BLK-BLK"
type input "SUN-CLF-BLK-BLK"
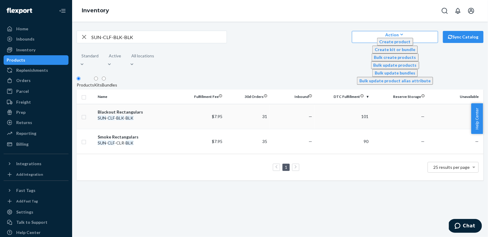
click at [145, 116] on div "SUN - CLF - BLK - BLK" at bounding box center [138, 118] width 80 height 6
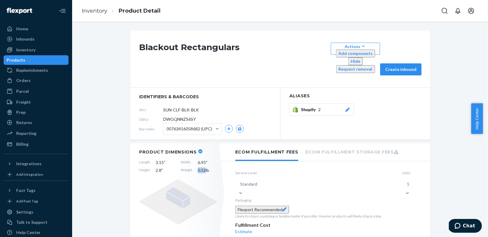
drag, startPoint x: 204, startPoint y: 149, endPoint x: 193, endPoint y: 147, distance: 10.7
click at [193, 160] on div "Length 3.15 " Width 6.95 " Height 2.8 " Weight 0.52 lb" at bounding box center [178, 167] width 78 height 14
click at [99, 11] on link "Inventory" at bounding box center [95, 11] width 26 height 7
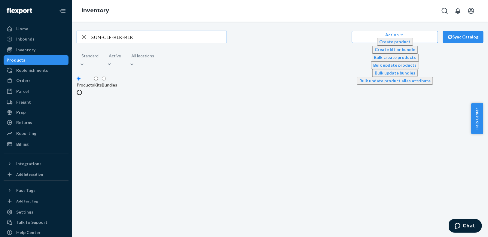
drag, startPoint x: 88, startPoint y: 37, endPoint x: 93, endPoint y: 40, distance: 5.7
click at [88, 38] on icon "button" at bounding box center [84, 37] width 7 height 12
click at [110, 42] on input "text" at bounding box center [158, 37] width 135 height 12
paste input "HAT-5PAN-REFL-WHI-001"
type input "HAT-5PAN-REFL-WHI-001"
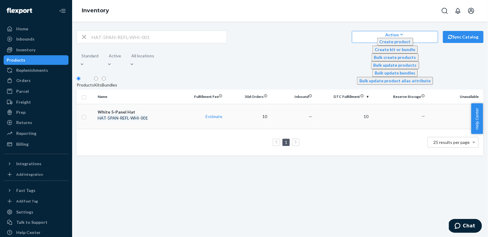
click at [147, 110] on div "White 5-Panel Hat" at bounding box center [138, 112] width 80 height 6
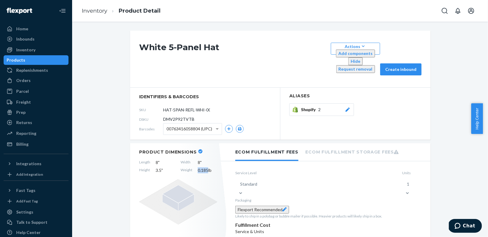
drag, startPoint x: 206, startPoint y: 150, endPoint x: 196, endPoint y: 149, distance: 10.9
click at [198, 168] on span "0.185 lb" at bounding box center [208, 171] width 20 height 6
click at [91, 11] on link "Inventory" at bounding box center [95, 11] width 26 height 7
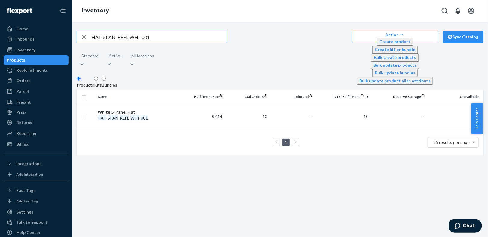
drag, startPoint x: 88, startPoint y: 38, endPoint x: 133, endPoint y: 46, distance: 45.5
click at [88, 38] on icon "button" at bounding box center [84, 37] width 7 height 12
click at [136, 41] on input "text" at bounding box center [158, 37] width 135 height 12
paste input "HAT-PERF-SNAP-PNK-002"
type input "HAT-PERF-SNAP-PNK-002"
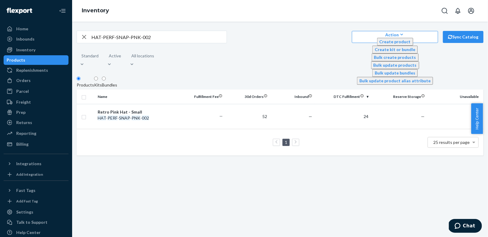
click at [166, 118] on div "HAT - PERF - SNAP - PNK - 002" at bounding box center [138, 118] width 80 height 6
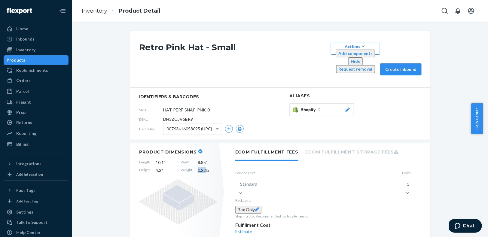
drag, startPoint x: 203, startPoint y: 149, endPoint x: 192, endPoint y: 149, distance: 11.1
click at [192, 160] on div "Length 10.1 " Width 8.85 " Height 4.2 " Weight 0.22 lb" at bounding box center [178, 167] width 78 height 14
click at [94, 10] on link "Inventory" at bounding box center [95, 11] width 26 height 7
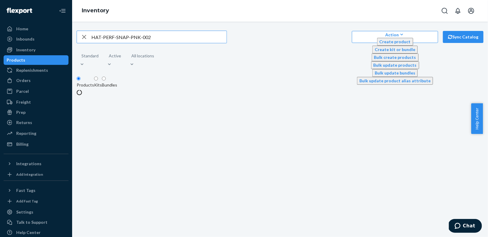
click at [164, 40] on input "HAT-PERF-SNAP-PNK-002" at bounding box center [158, 37] width 135 height 12
type input "HAT-PERF-SNAP-SFM-001"
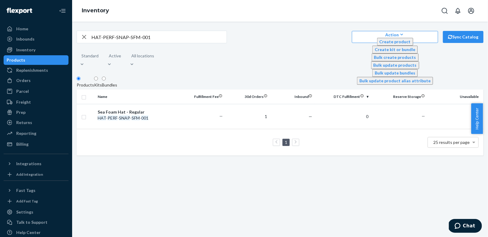
drag, startPoint x: 137, startPoint y: 106, endPoint x: 138, endPoint y: 103, distance: 3.8
click at [137, 106] on td "Sea Foam Hat - Regular HAT - PERF - SNAP - SFM - 001" at bounding box center [137, 116] width 85 height 25
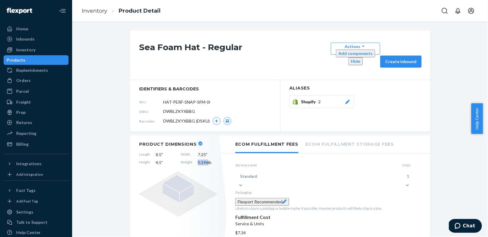
drag, startPoint x: 205, startPoint y: 150, endPoint x: 194, endPoint y: 149, distance: 11.2
click at [194, 152] on div "Length 8.5 " Width 7.25 " Height 4.5 " Weight 0.196 lb" at bounding box center [178, 159] width 78 height 14
click at [95, 11] on link "Inventory" at bounding box center [95, 11] width 26 height 7
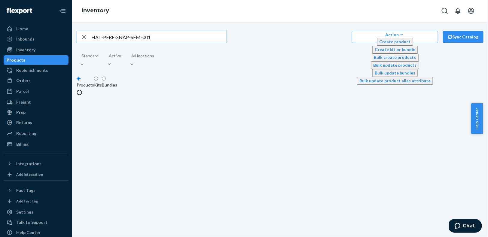
drag, startPoint x: 87, startPoint y: 40, endPoint x: 104, endPoint y: 44, distance: 17.9
click at [88, 40] on icon "button" at bounding box center [84, 37] width 7 height 12
click at [126, 43] on input "text" at bounding box center [158, 37] width 135 height 12
paste input "HAT-PERF-SNAP-WHI-001"
type input "HAT-PERF-SNAP-WHI-001"
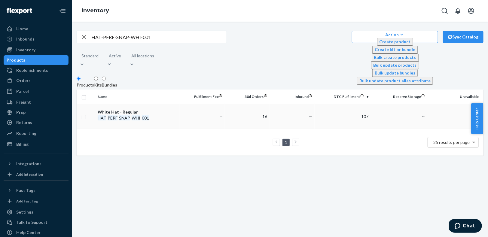
click at [142, 120] on div "HAT - PERF - SNAP - WHI - 001" at bounding box center [138, 118] width 80 height 6
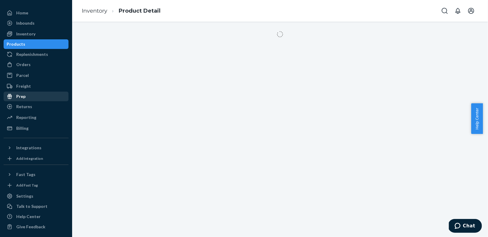
scroll to position [17, 0]
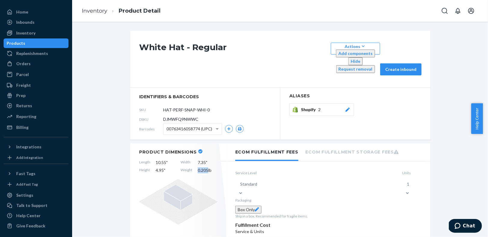
drag, startPoint x: 205, startPoint y: 150, endPoint x: 195, endPoint y: 148, distance: 10.7
click at [195, 160] on div "Length 10.55 " Width 7.35 " Height 4.95 " Weight 0.205 lb" at bounding box center [178, 167] width 78 height 14
click at [91, 14] on link "Inventory" at bounding box center [95, 11] width 26 height 7
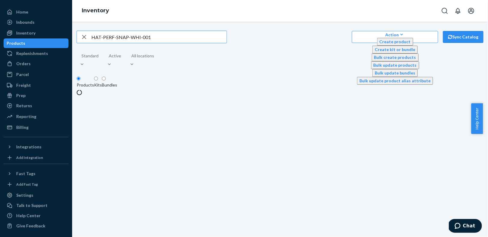
click at [88, 38] on icon "button" at bounding box center [84, 37] width 7 height 12
click at [114, 39] on input "text" at bounding box center [158, 37] width 135 height 12
paste input "HAT-PERF-SNAP-BLK-001"
type input "HAT-PERF-SNAP-BLK-001"
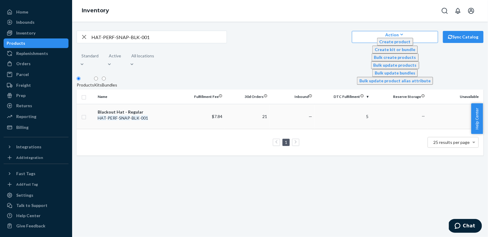
click at [159, 111] on div "Blackout Hat - Regular" at bounding box center [138, 112] width 80 height 6
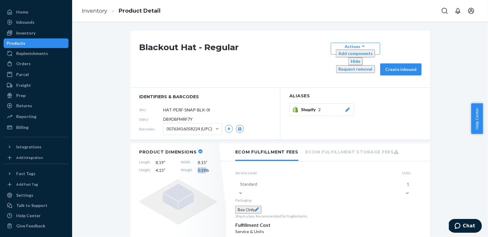
drag, startPoint x: 201, startPoint y: 149, endPoint x: 193, endPoint y: 148, distance: 7.9
click at [193, 160] on div "Length 8.19 " Width 8.15 " Height 4.15 " Weight 0.19 lb" at bounding box center [178, 167] width 78 height 14
click at [98, 12] on link "Inventory" at bounding box center [95, 11] width 26 height 7
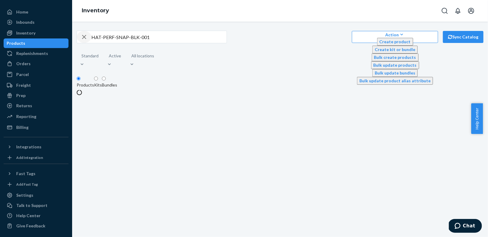
drag, startPoint x: 88, startPoint y: 38, endPoint x: 111, endPoint y: 40, distance: 22.3
click at [88, 39] on icon "button" at bounding box center [84, 37] width 7 height 12
click at [111, 39] on input "text" at bounding box center [158, 37] width 135 height 12
paste input "SUN-SPNT-GRY-BLU-BLK-001"
type input "SUN-SPNT-GRY-BLU-BLK-001"
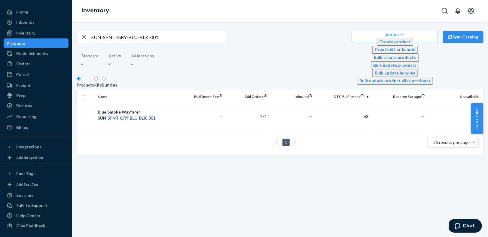
click at [171, 111] on div "Blue Smoke Wayfarer" at bounding box center [138, 112] width 80 height 6
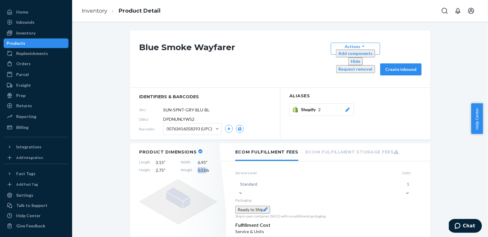
drag, startPoint x: 204, startPoint y: 150, endPoint x: 195, endPoint y: 149, distance: 8.5
click at [198, 168] on span "0.51 lb" at bounding box center [208, 171] width 20 height 6
drag, startPoint x: 92, startPoint y: 6, endPoint x: 116, endPoint y: 27, distance: 31.5
click at [92, 6] on ol "Inventory Product Detail" at bounding box center [121, 11] width 88 height 18
click at [101, 11] on link "Inventory" at bounding box center [95, 11] width 26 height 7
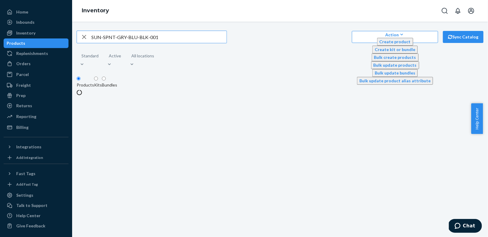
click at [88, 40] on icon "button" at bounding box center [84, 37] width 7 height 12
click at [119, 39] on input "text" at bounding box center [158, 37] width 135 height 12
paste input "SUN-OLYM-GRN-BRN-SLV-001"
type input "SUN-OLYM-GRN-BRN-SLV-001"
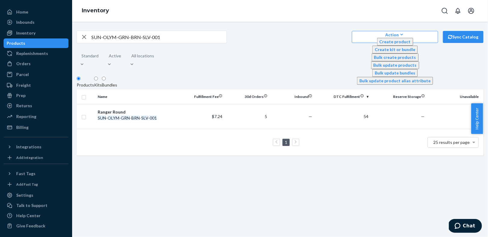
drag, startPoint x: 132, startPoint y: 111, endPoint x: 134, endPoint y: 106, distance: 5.8
click at [132, 110] on div "Ranger Round" at bounding box center [138, 112] width 80 height 6
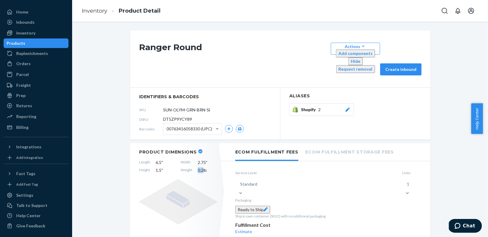
drag, startPoint x: 200, startPoint y: 150, endPoint x: 194, endPoint y: 148, distance: 5.6
click at [194, 160] on div "Length 6.5 " Width 2.75 " Height 1.5 " Weight 0.2 lb" at bounding box center [178, 167] width 78 height 14
click at [99, 11] on link "Inventory" at bounding box center [95, 11] width 26 height 7
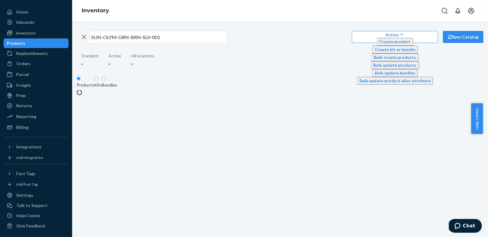
click at [88, 37] on icon "button" at bounding box center [84, 37] width 7 height 12
click at [106, 40] on input "text" at bounding box center [158, 37] width 135 height 12
paste input "SUN-SPNT-TOR-BRN-SLV-001"
type input "SUN-SPNT-TOR-BRN-SLV-001"
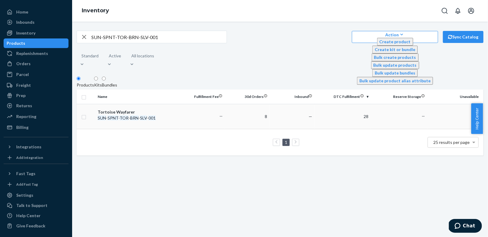
click at [135, 119] on em "BRN" at bounding box center [134, 118] width 8 height 5
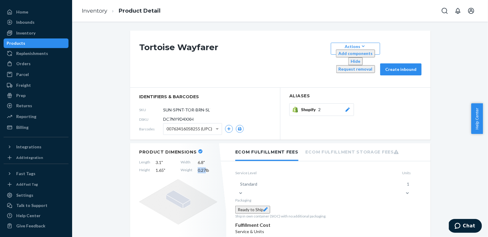
drag, startPoint x: 203, startPoint y: 150, endPoint x: 195, endPoint y: 149, distance: 7.6
click at [198, 168] on span "0.27 lb" at bounding box center [208, 171] width 20 height 6
